Goal: Transaction & Acquisition: Purchase product/service

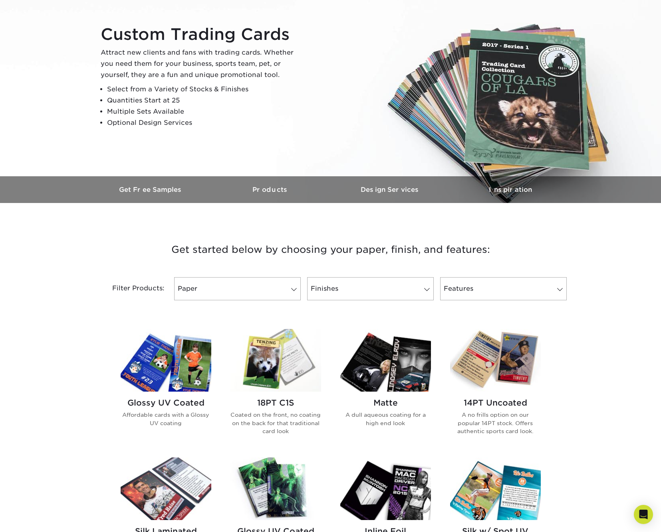
scroll to position [85, 0]
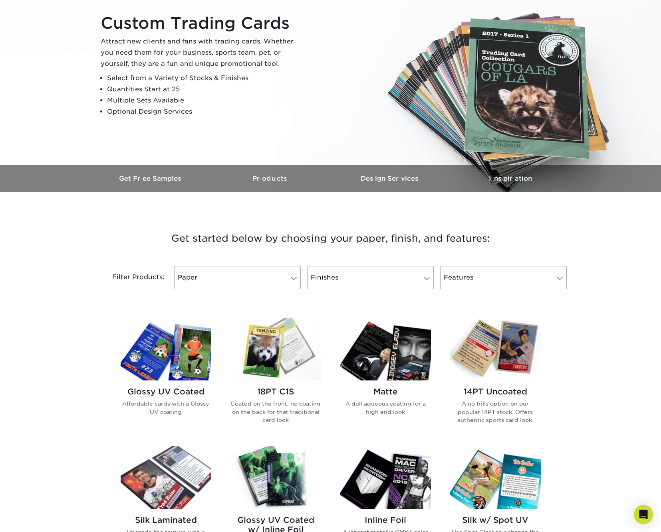
click at [478, 342] on img at bounding box center [495, 349] width 91 height 63
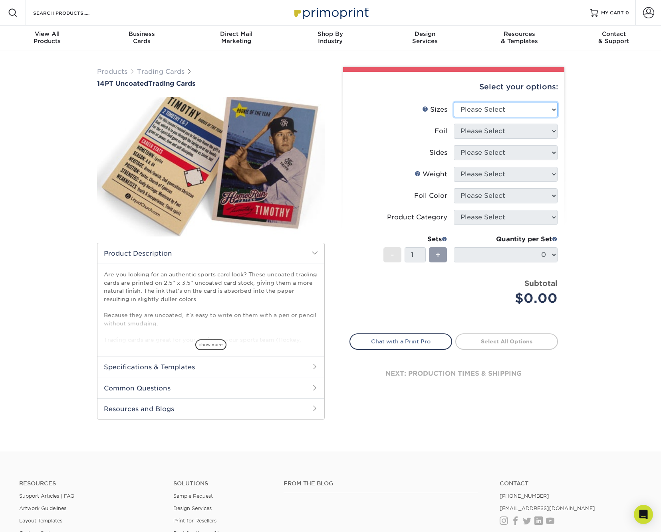
click at [545, 108] on select "Please Select 2.5" x 3.5"" at bounding box center [505, 109] width 104 height 15
select select "2.50x3.50"
click at [553, 130] on select "Please Select Yes No" at bounding box center [505, 131] width 104 height 15
select select "0"
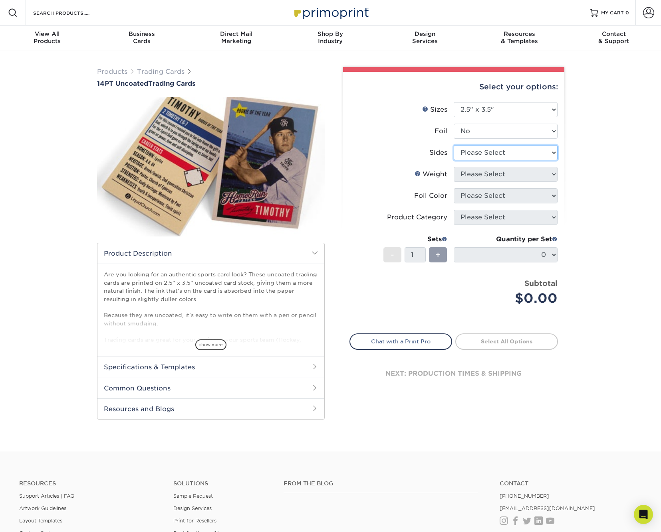
click at [542, 152] on select "Please Select Print Both Sides Print Front Only" at bounding box center [505, 152] width 104 height 15
select select "13abbda7-1d64-4f25-8bb2-c179b224825d"
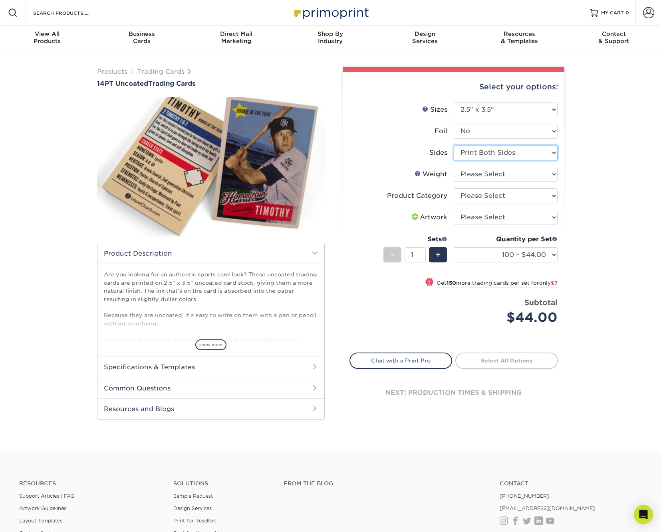
click at [544, 152] on select "Please Select Print Both Sides Print Front Only" at bounding box center [505, 152] width 104 height 15
click at [543, 173] on select "Please Select 14PT Uncoated" at bounding box center [505, 174] width 104 height 15
select select "14PT Uncoated"
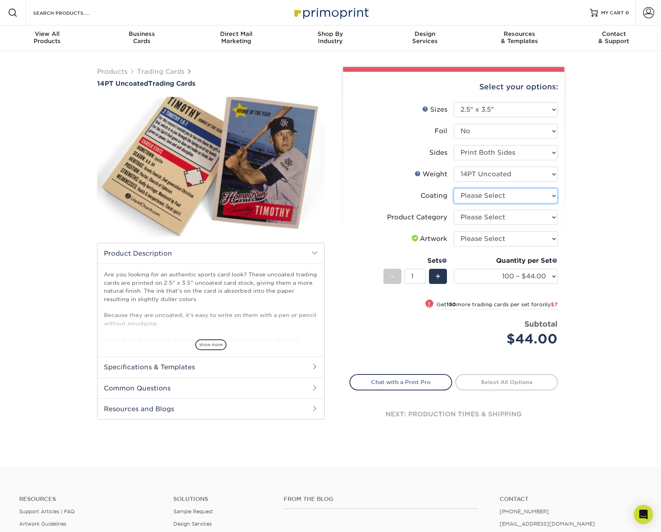
click at [543, 195] on select at bounding box center [505, 195] width 104 height 15
select select "3e7618de-abca-4bda-9f97-8b9129e913d8"
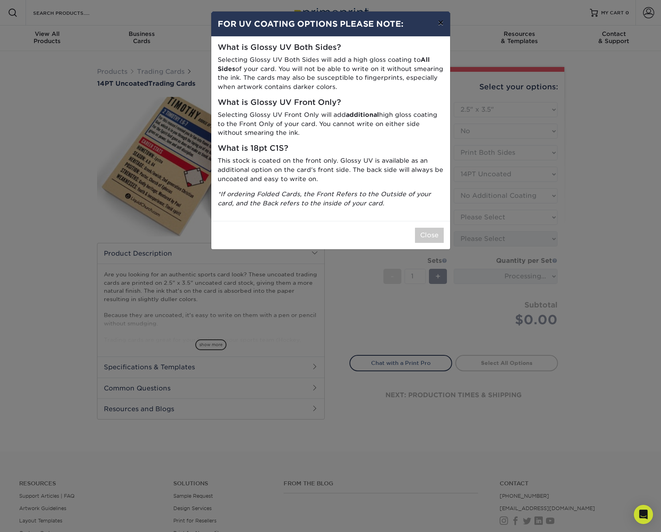
click at [440, 22] on button "×" at bounding box center [440, 23] width 18 height 22
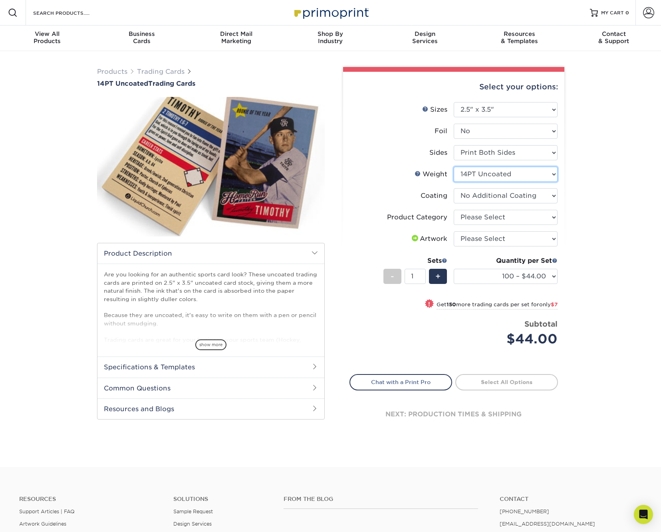
click at [544, 174] on select "Please Select 14PT Uncoated" at bounding box center [505, 174] width 104 height 15
click at [550, 218] on select "Please Select Trading Cards" at bounding box center [505, 217] width 104 height 15
select select "c2f9bce9-36c2-409d-b101-c29d9d031e18"
click at [534, 239] on select "Please Select I will upload files I need a design - $100" at bounding box center [505, 239] width 104 height 15
select select "upload"
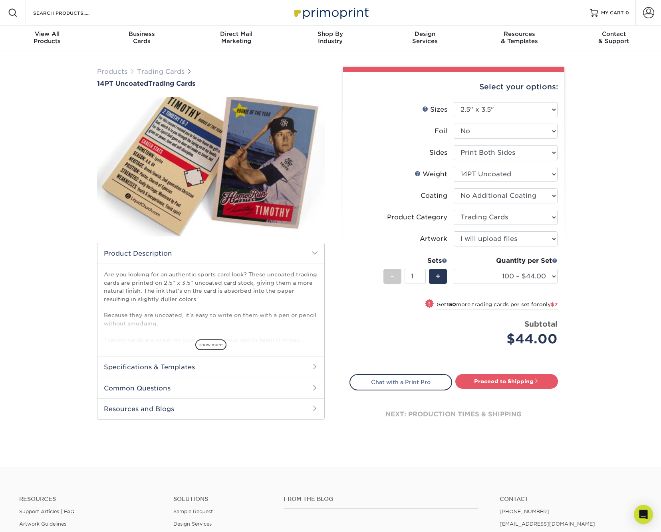
click at [600, 217] on div "Products Trading Cards 14PT Uncoated Trading Cards show more Templates" at bounding box center [330, 259] width 661 height 416
click at [625, 116] on div "Products Trading Cards 14PT Uncoated Trading Cards show more Templates" at bounding box center [330, 259] width 661 height 416
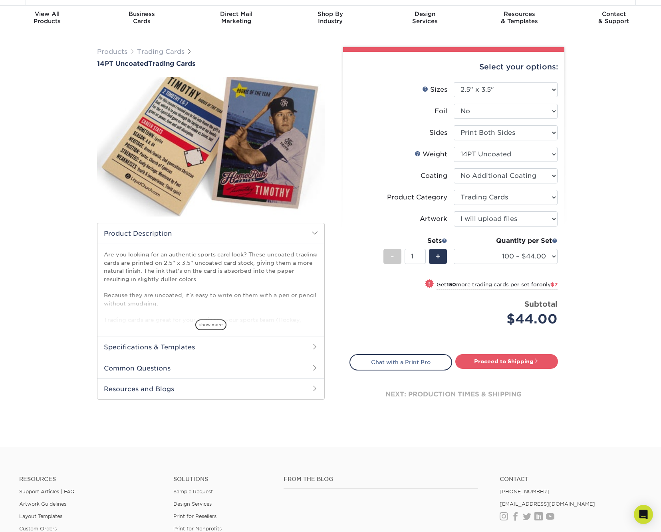
scroll to position [21, 0]
